Goal: Check status

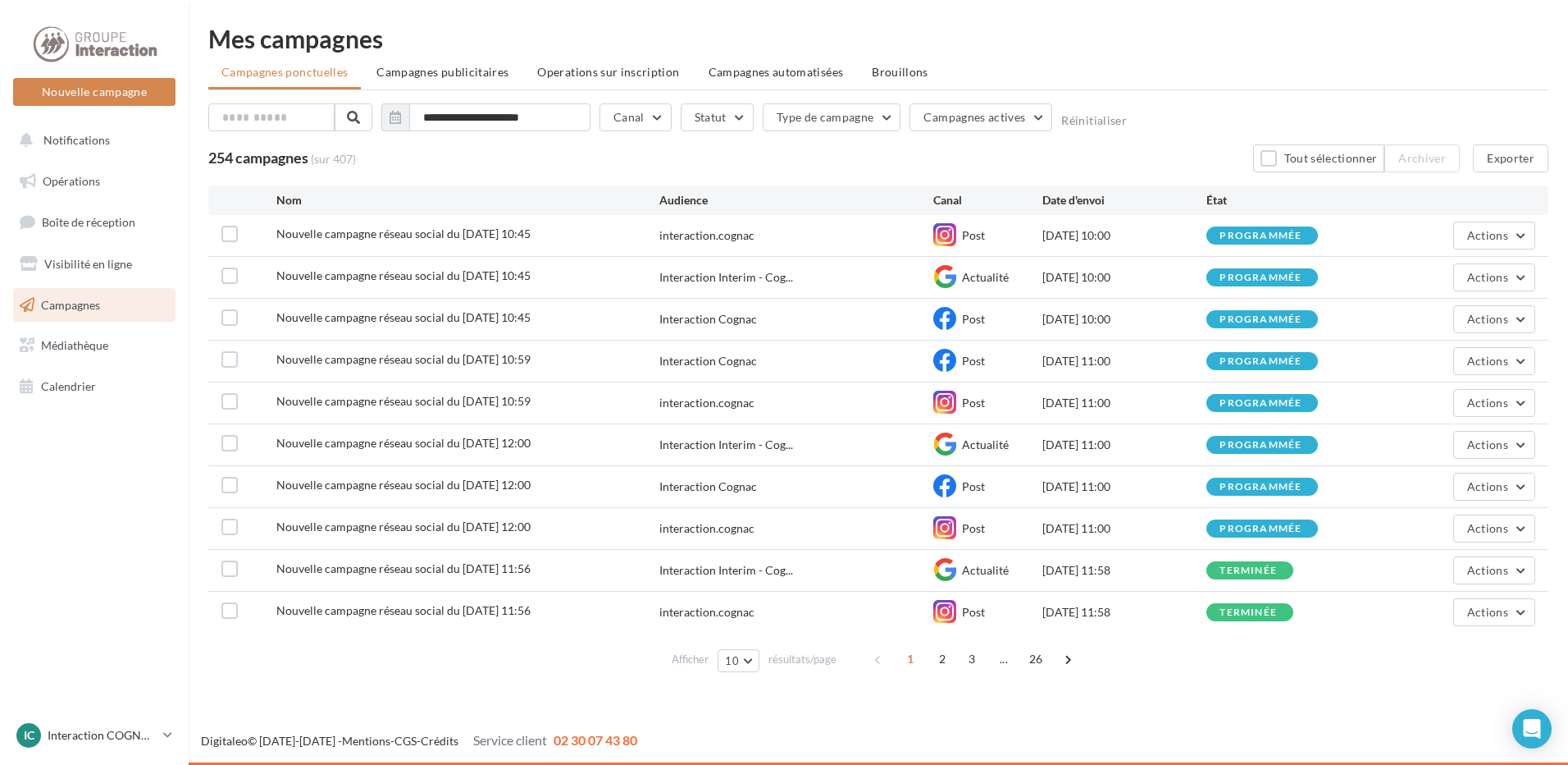
click at [1076, 491] on div "[DATE] 11:00" at bounding box center [1124, 487] width 164 height 16
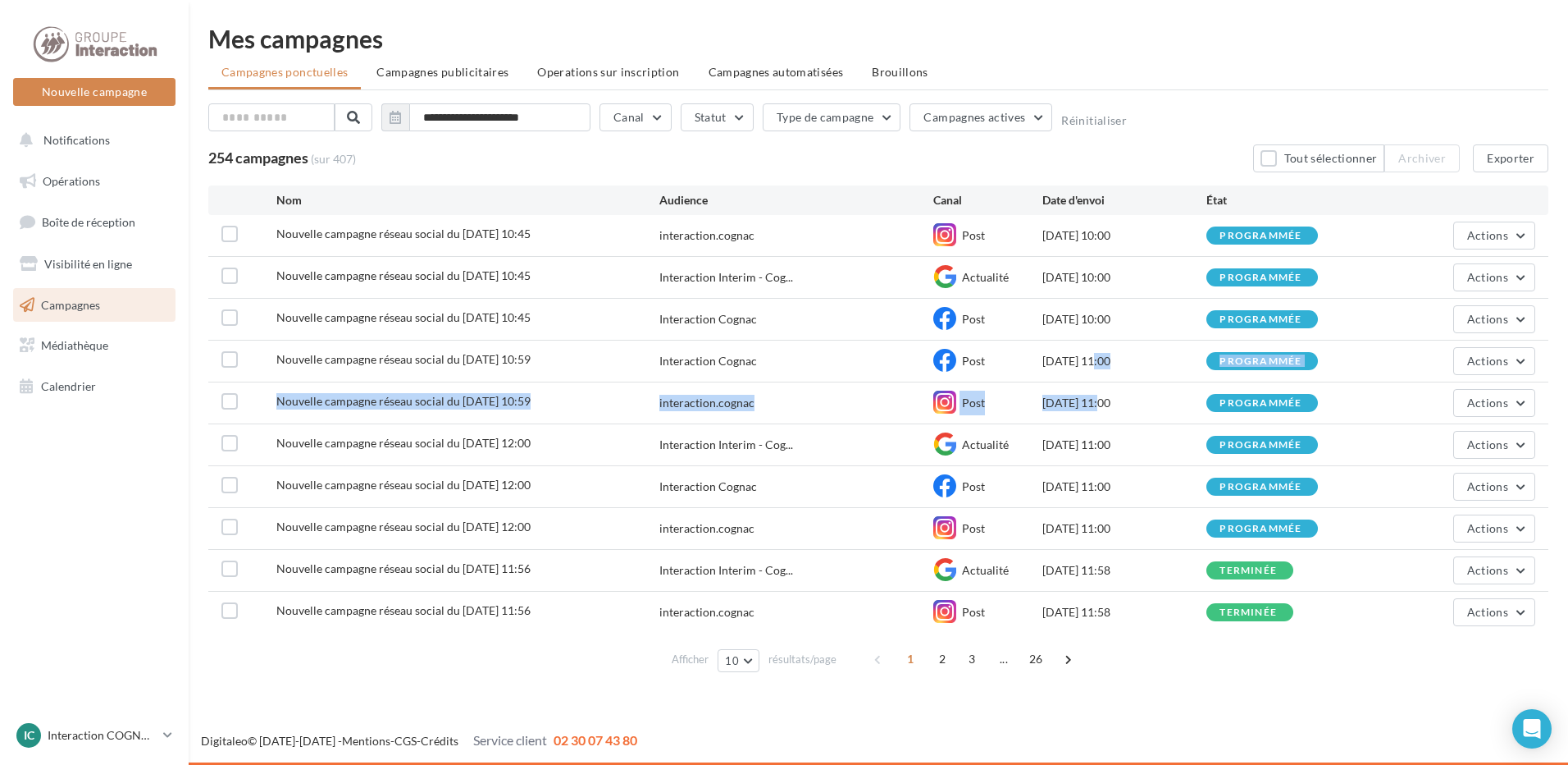
drag, startPoint x: 1070, startPoint y: 398, endPoint x: 1066, endPoint y: 355, distance: 43.2
click at [1066, 355] on div "Nouvelle campagne réseau social du [DATE] 10:45 interaction.cognac Post [DATE] …" at bounding box center [879, 423] width 1341 height 418
click at [1066, 355] on div "[DATE] 11:00" at bounding box center [1124, 361] width 164 height 16
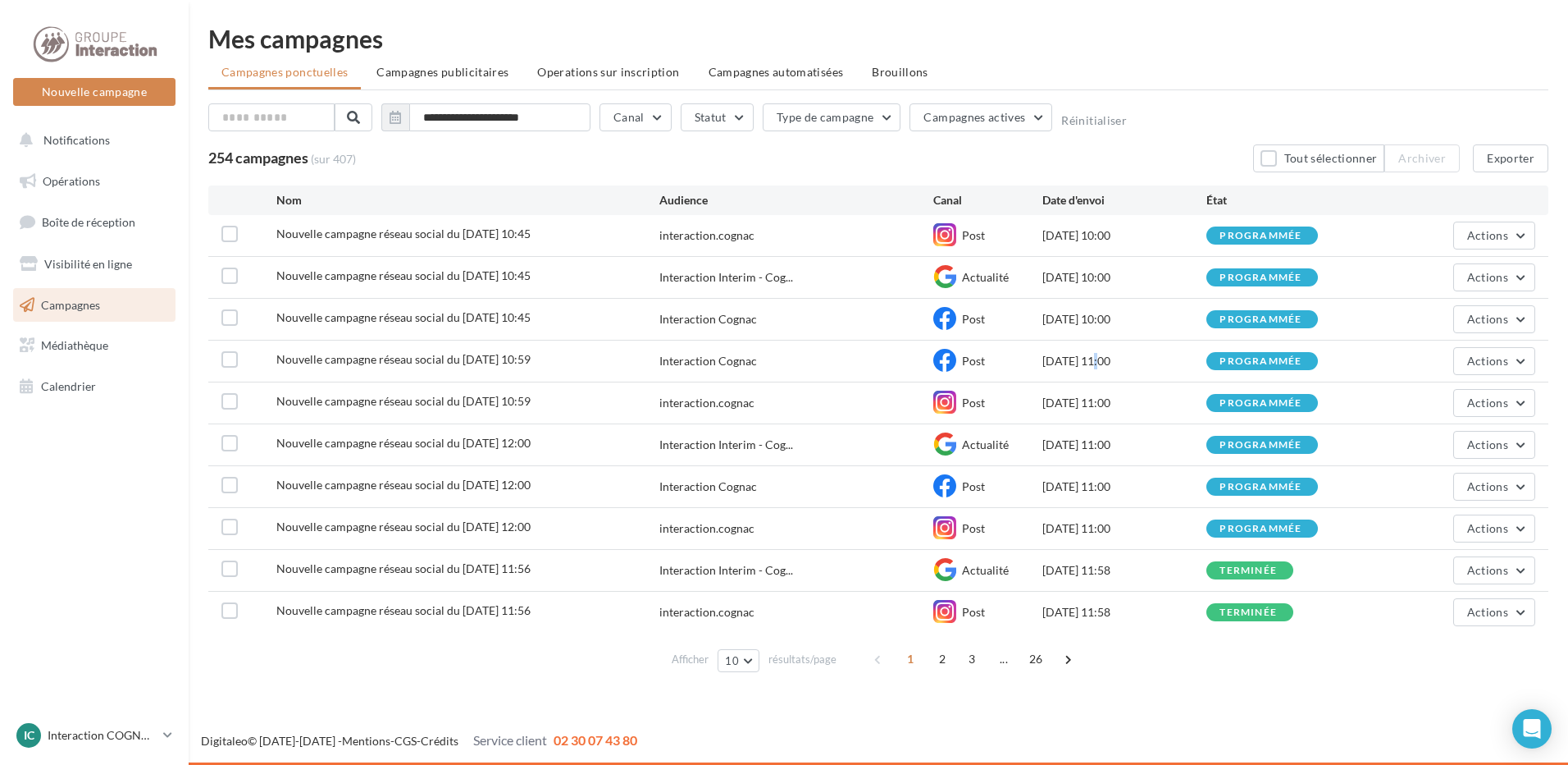
click at [1070, 355] on div "[DATE] 11:00" at bounding box center [1124, 361] width 164 height 16
drag, startPoint x: 1070, startPoint y: 355, endPoint x: 1062, endPoint y: 319, distance: 36.9
click at [1062, 319] on div "[DATE] 10:00" at bounding box center [1124, 319] width 164 height 16
drag, startPoint x: 1062, startPoint y: 319, endPoint x: 1111, endPoint y: 319, distance: 49.0
click at [1111, 319] on div "[DATE] 10:00" at bounding box center [1124, 319] width 164 height 16
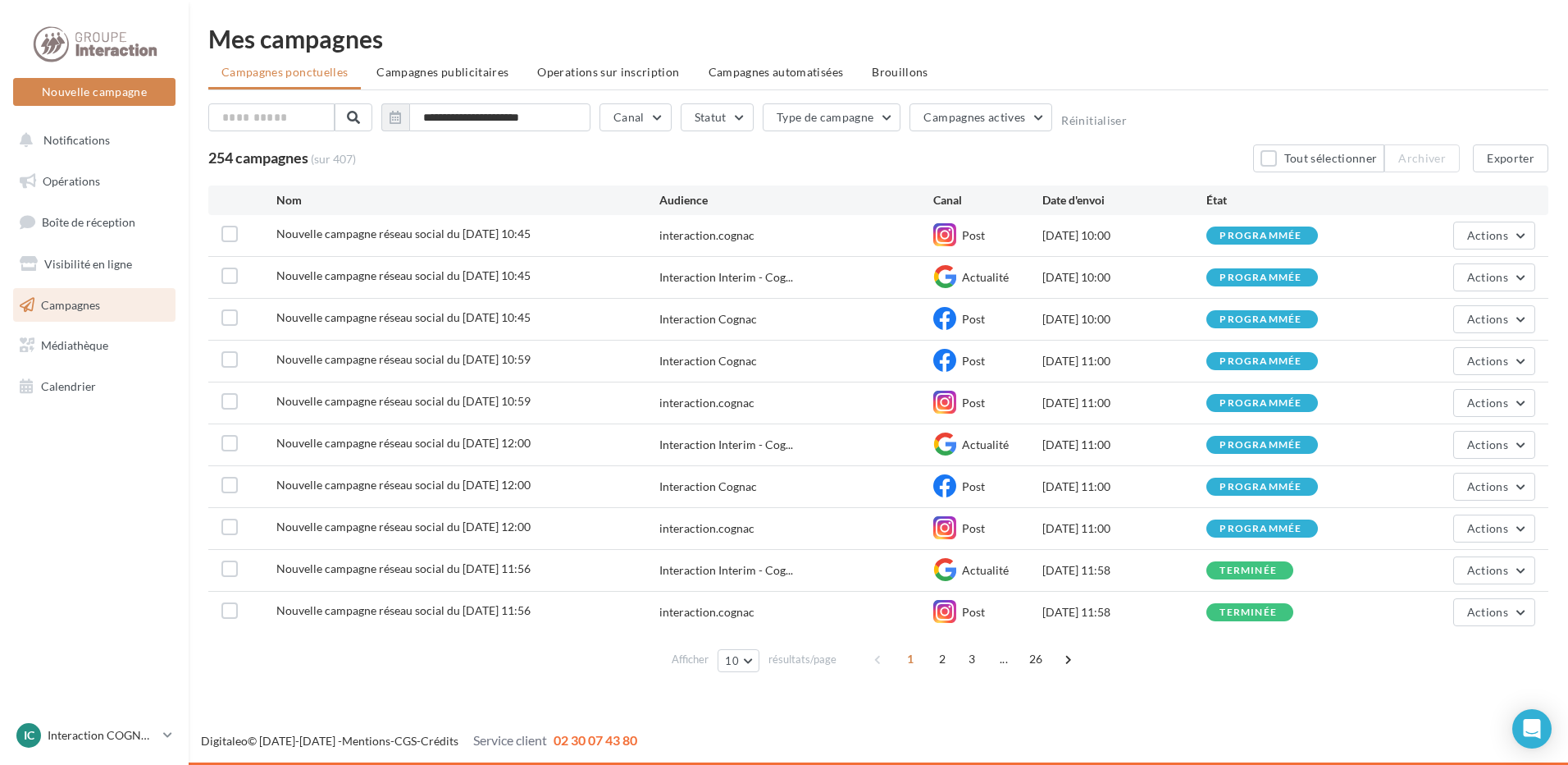
drag, startPoint x: 1070, startPoint y: 361, endPoint x: 1115, endPoint y: 364, distance: 45.1
click at [1115, 364] on div "[DATE] 11:00" at bounding box center [1124, 361] width 164 height 16
drag, startPoint x: 1111, startPoint y: 377, endPoint x: 1046, endPoint y: 338, distance: 75.8
click at [1046, 338] on div "Nouvelle campagne réseau social du [DATE] 10:45 interaction.cognac Post [DATE] …" at bounding box center [879, 423] width 1341 height 418
click at [1046, 338] on div "Nouvelle campagne réseau social du [DATE] 10:45 Interaction Cognac Post [DATE] …" at bounding box center [879, 318] width 1341 height 41
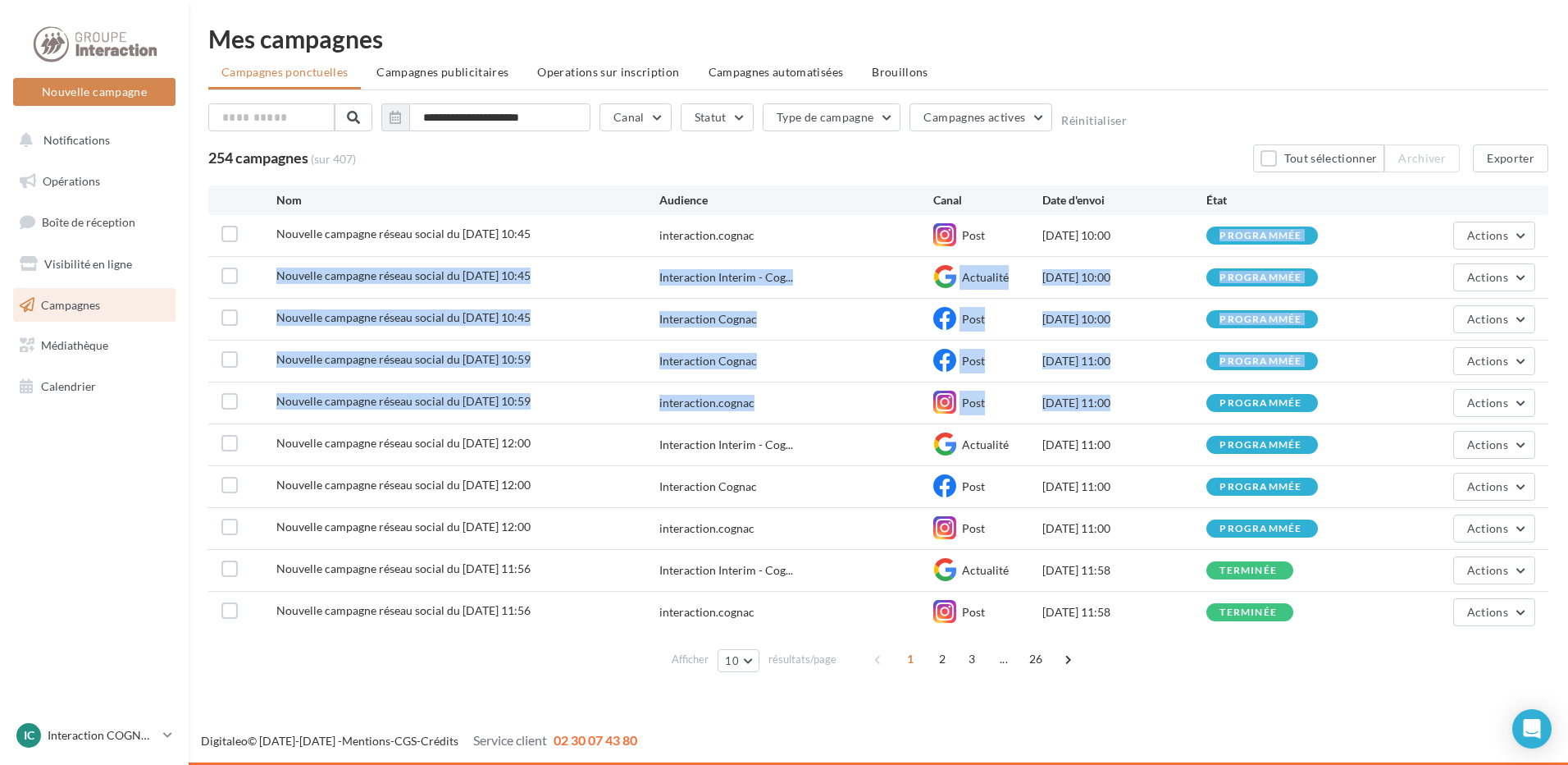
drag, startPoint x: 1082, startPoint y: 398, endPoint x: 1066, endPoint y: 247, distance: 151.8
click at [1066, 247] on div "Nouvelle campagne réseau social du [DATE] 10:45 interaction.cognac Post [DATE] …" at bounding box center [879, 423] width 1341 height 418
drag, startPoint x: 1066, startPoint y: 247, endPoint x: 1081, endPoint y: 319, distance: 73.5
click at [1081, 319] on div "[DATE] 10:00" at bounding box center [1124, 319] width 164 height 16
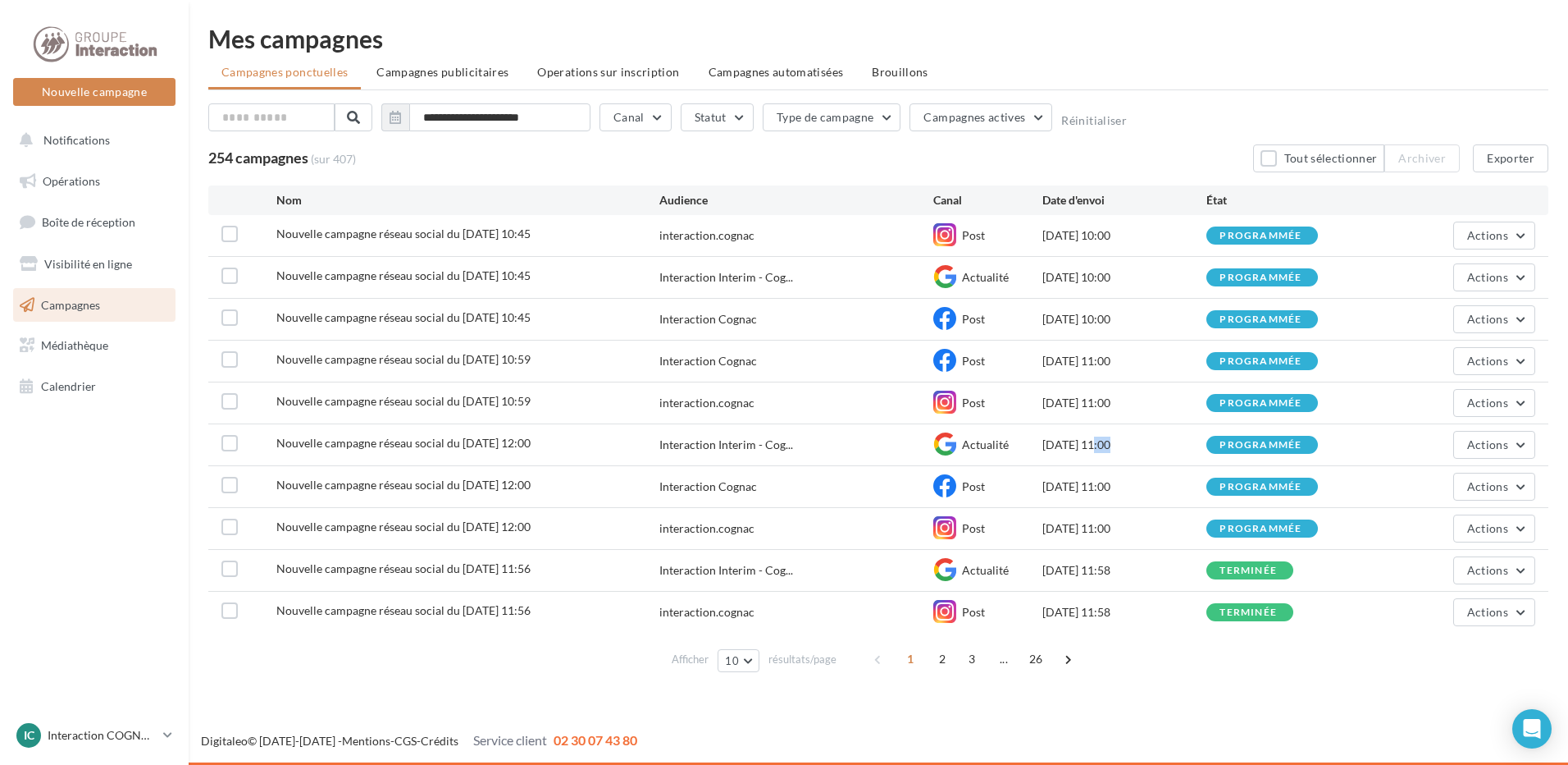
drag, startPoint x: 1065, startPoint y: 445, endPoint x: 1081, endPoint y: 445, distance: 16.0
click at [1081, 445] on div "[DATE] 11:00" at bounding box center [1124, 445] width 164 height 16
drag, startPoint x: 1081, startPoint y: 445, endPoint x: 1065, endPoint y: 447, distance: 16.1
click at [1065, 447] on div "[DATE] 11:00" at bounding box center [1124, 445] width 164 height 16
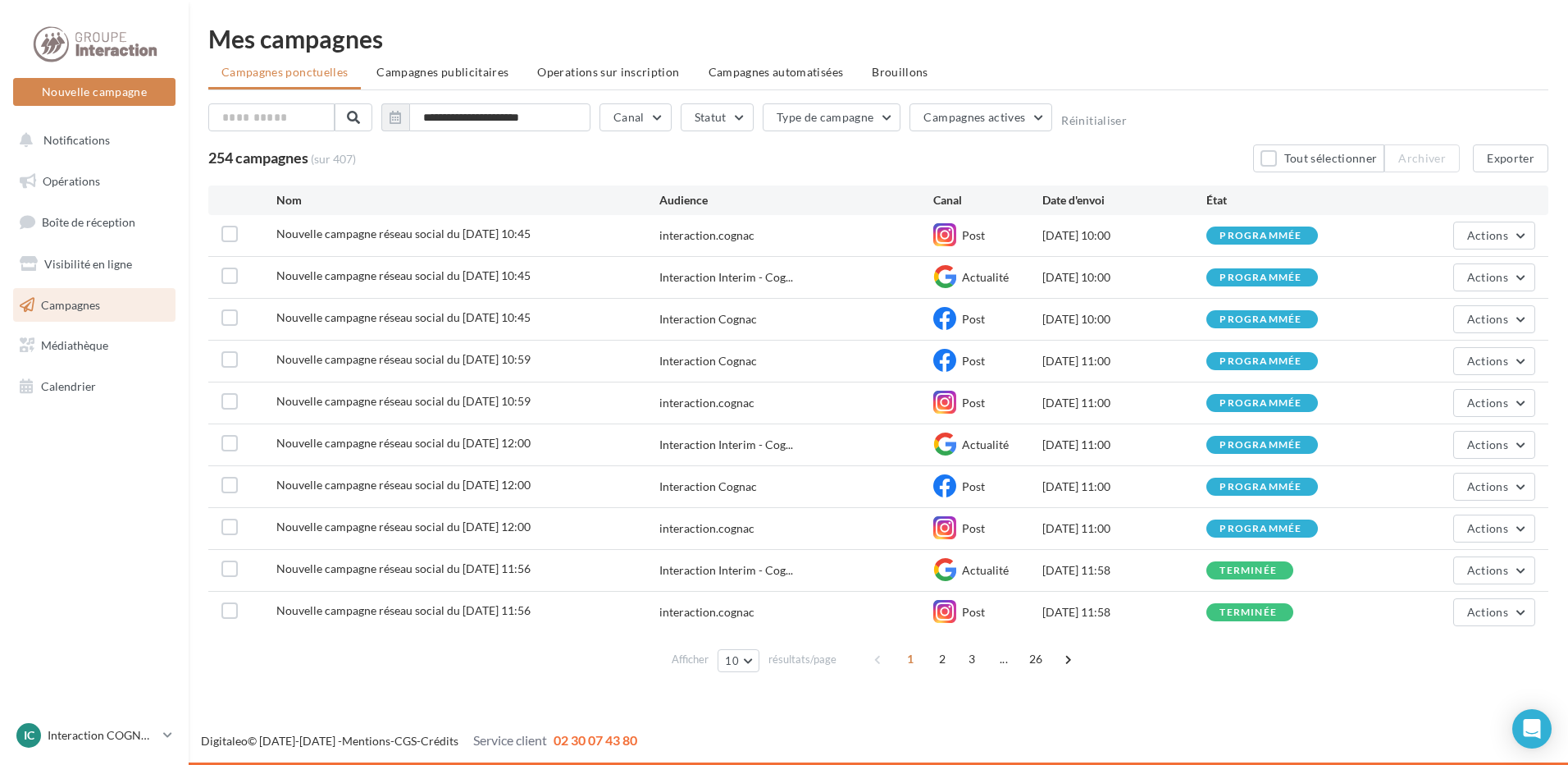
click at [1065, 447] on div "[DATE] 11:00" at bounding box center [1124, 445] width 164 height 16
click at [1068, 481] on div "[DATE] 11:00" at bounding box center [1124, 487] width 164 height 16
